Goal: Transaction & Acquisition: Subscribe to service/newsletter

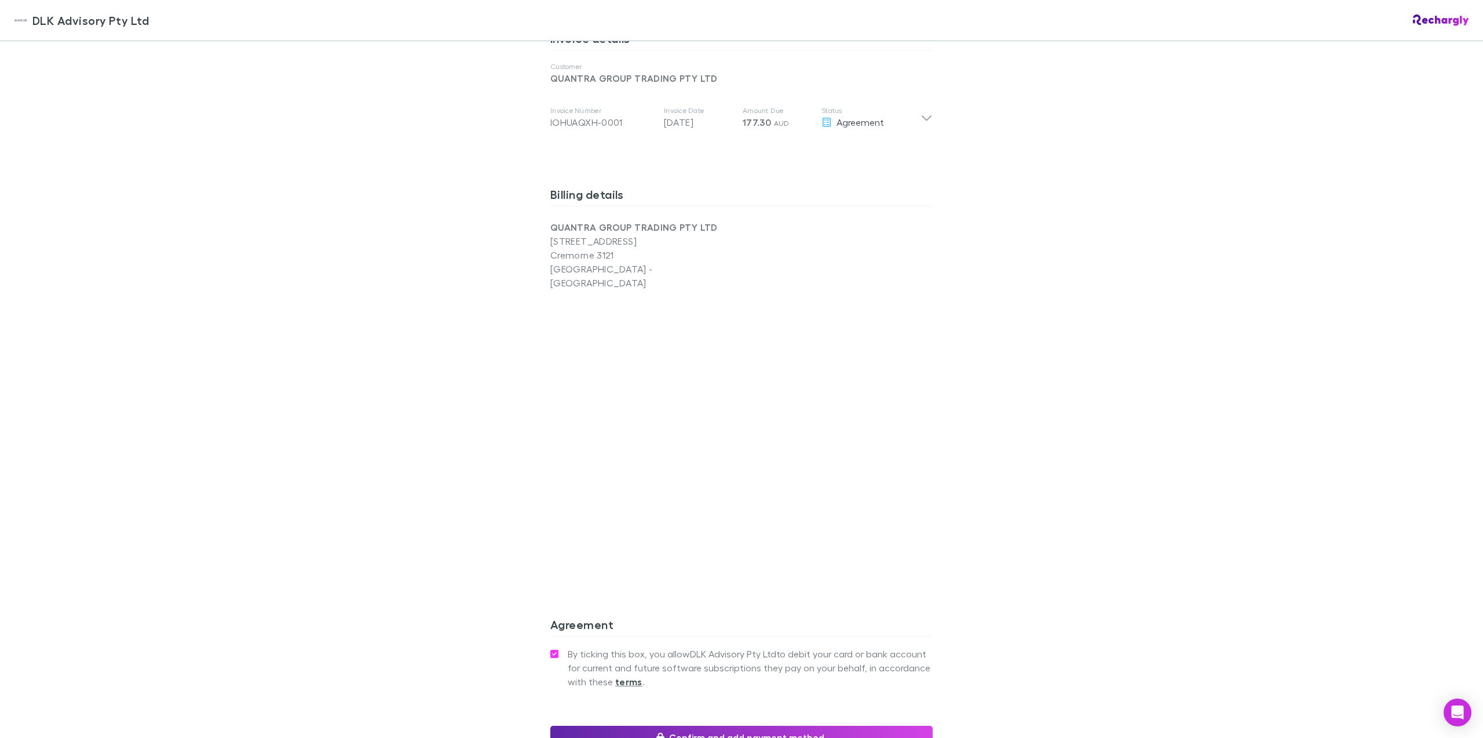
scroll to position [746, 0]
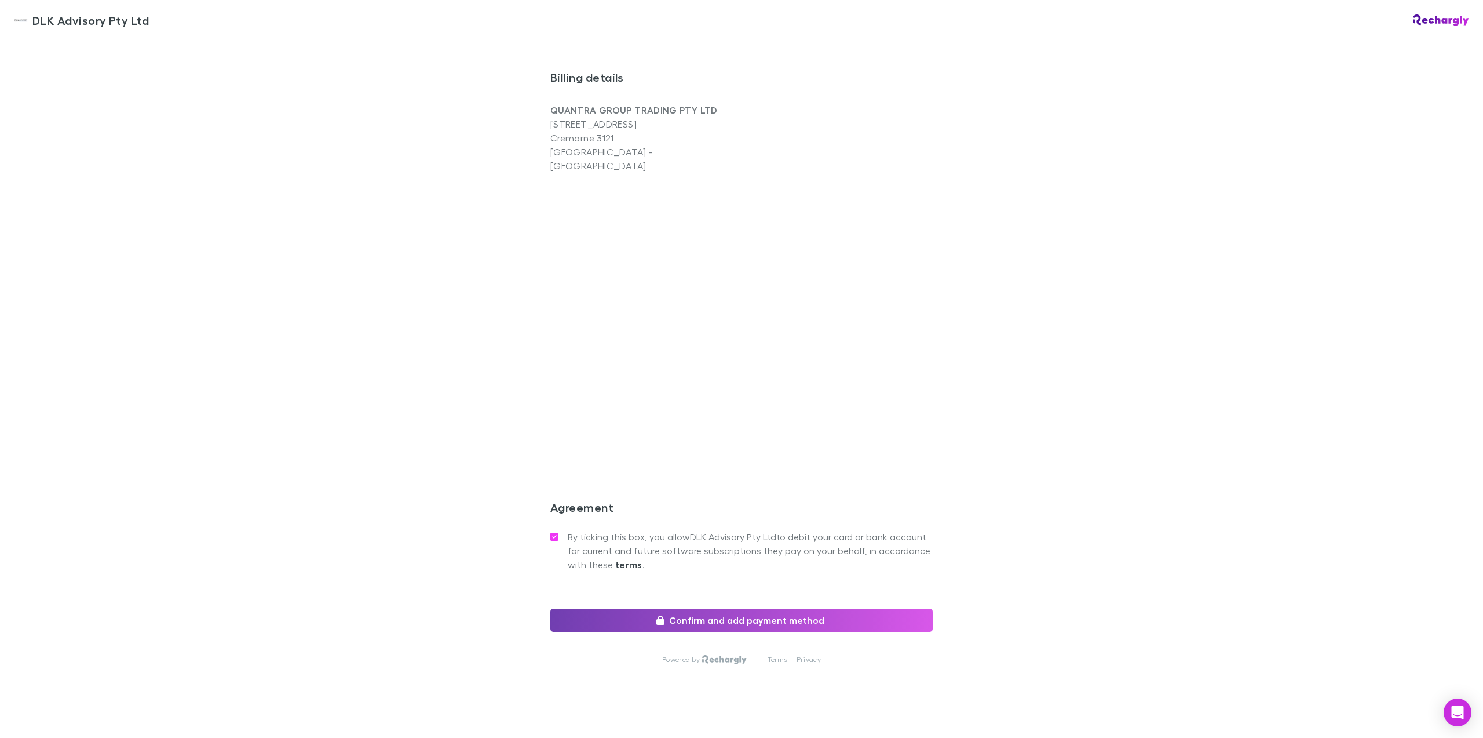
click at [767, 612] on button "Confirm and add payment method" at bounding box center [741, 619] width 382 height 23
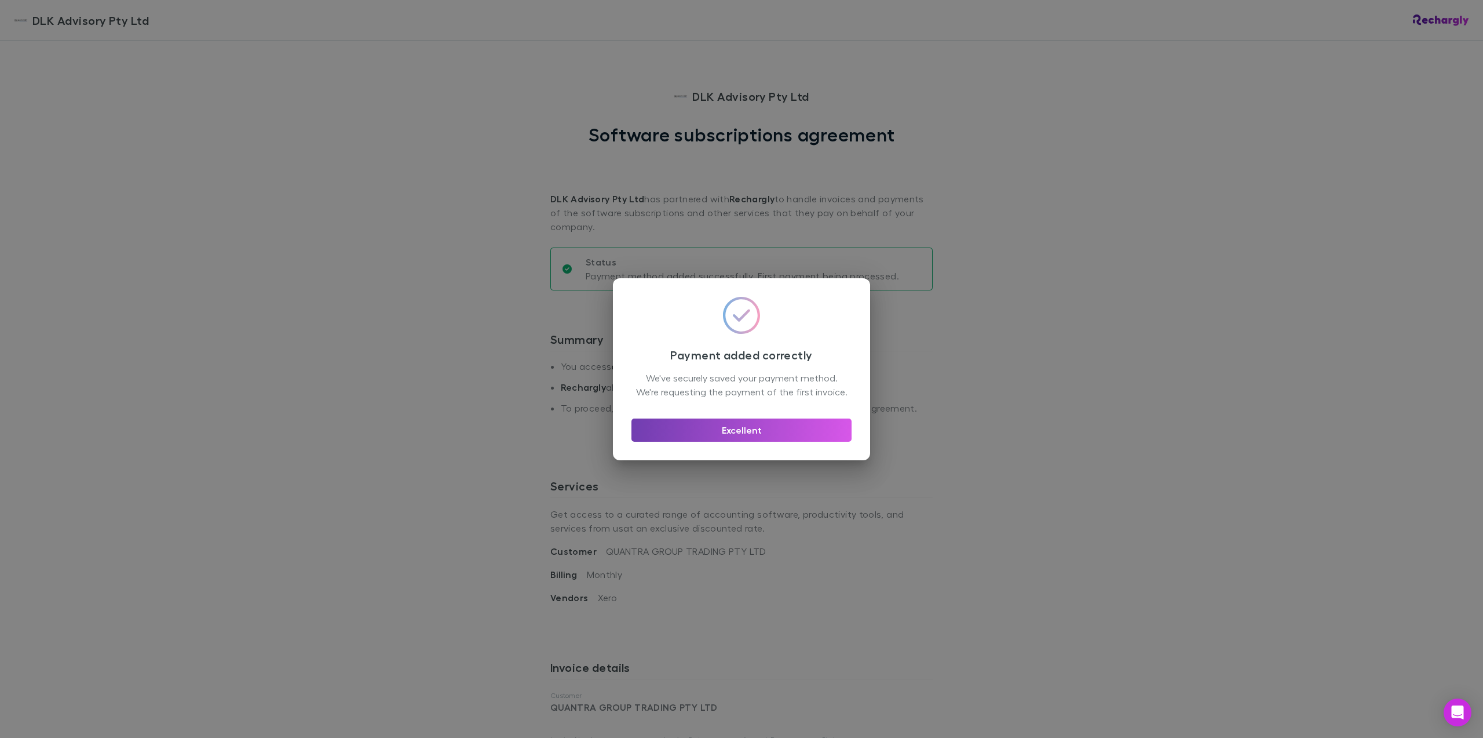
click at [742, 436] on button "Excellent" at bounding box center [742, 429] width 220 height 23
